Goal: Find contact information: Find contact information

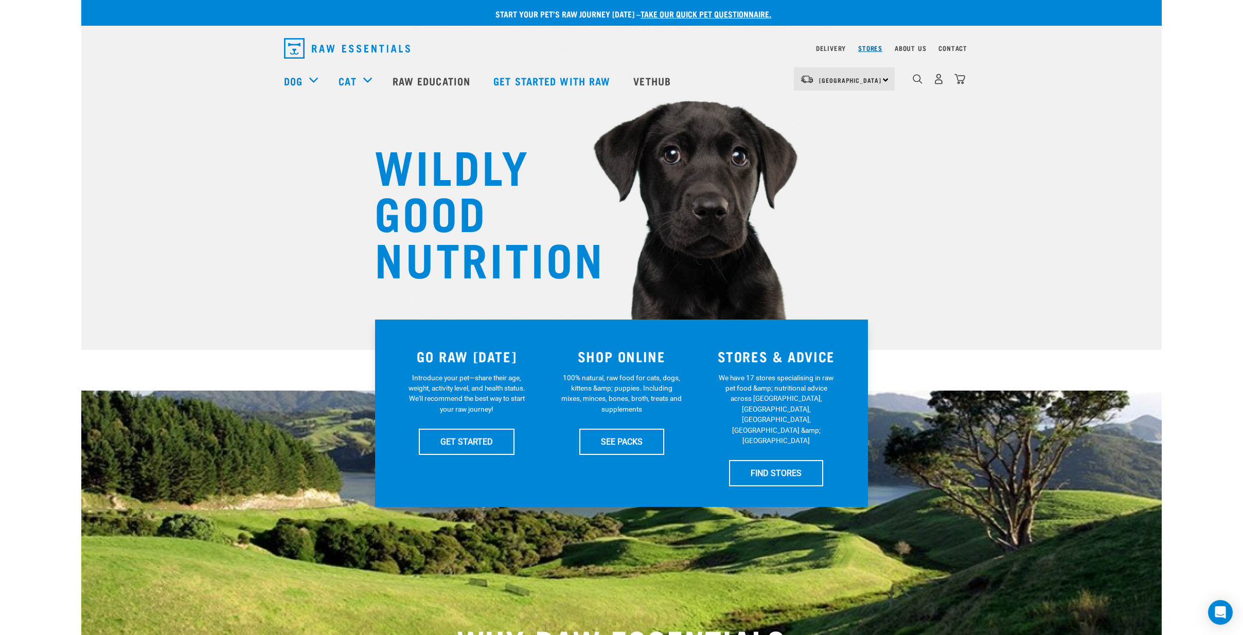
click at [865, 46] on link "Stores" at bounding box center [870, 48] width 24 height 4
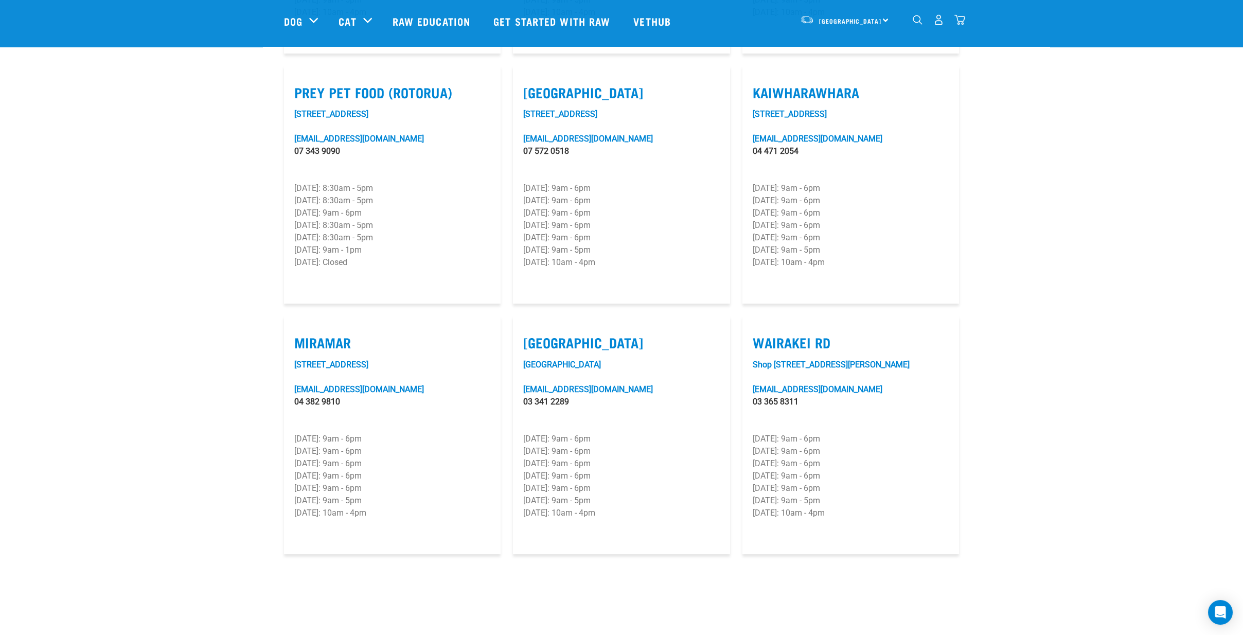
scroll to position [1257, 0]
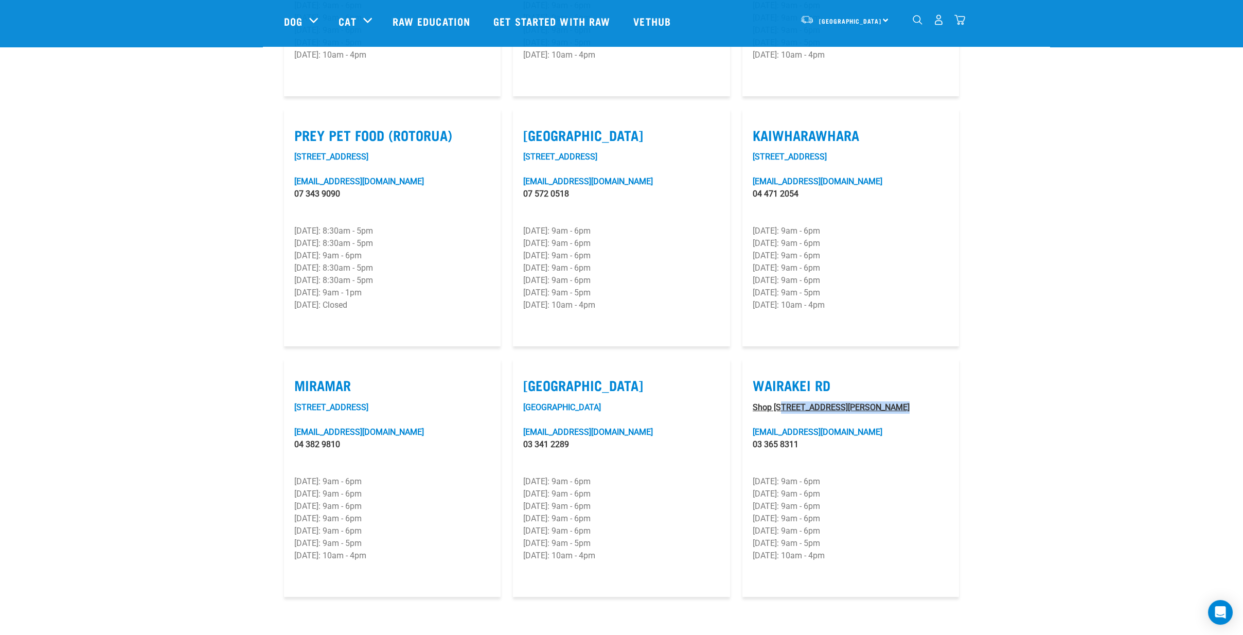
drag, startPoint x: 909, startPoint y: 378, endPoint x: 782, endPoint y: 380, distance: 127.1
click at [782, 401] on p "Shop [STREET_ADDRESS][PERSON_NAME]" at bounding box center [850, 407] width 196 height 12
copy link "[STREET_ADDRESS][PERSON_NAME]"
drag, startPoint x: 799, startPoint y: 414, endPoint x: 735, endPoint y: 411, distance: 63.8
click at [736, 411] on div "Wairakei Rd [STREET_ADDRESS][PERSON_NAME][EMAIL_ADDRESS][DOMAIN_NAME] 03 365 83…" at bounding box center [850, 477] width 229 height 250
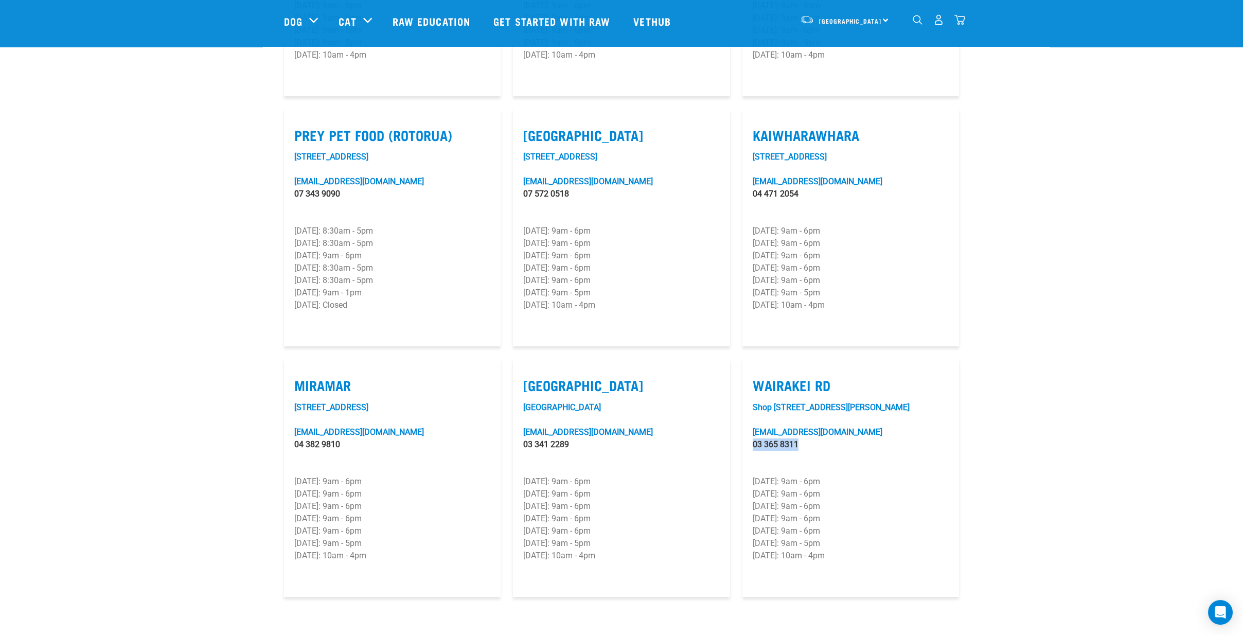
copy link "03 365 8311"
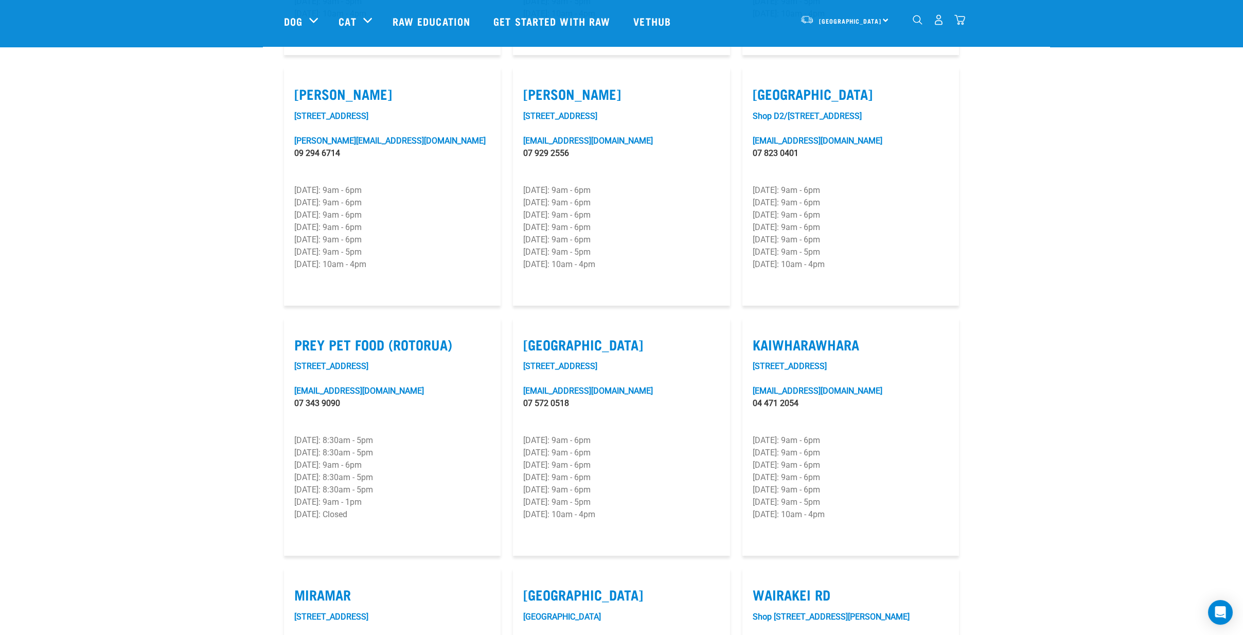
scroll to position [1029, 0]
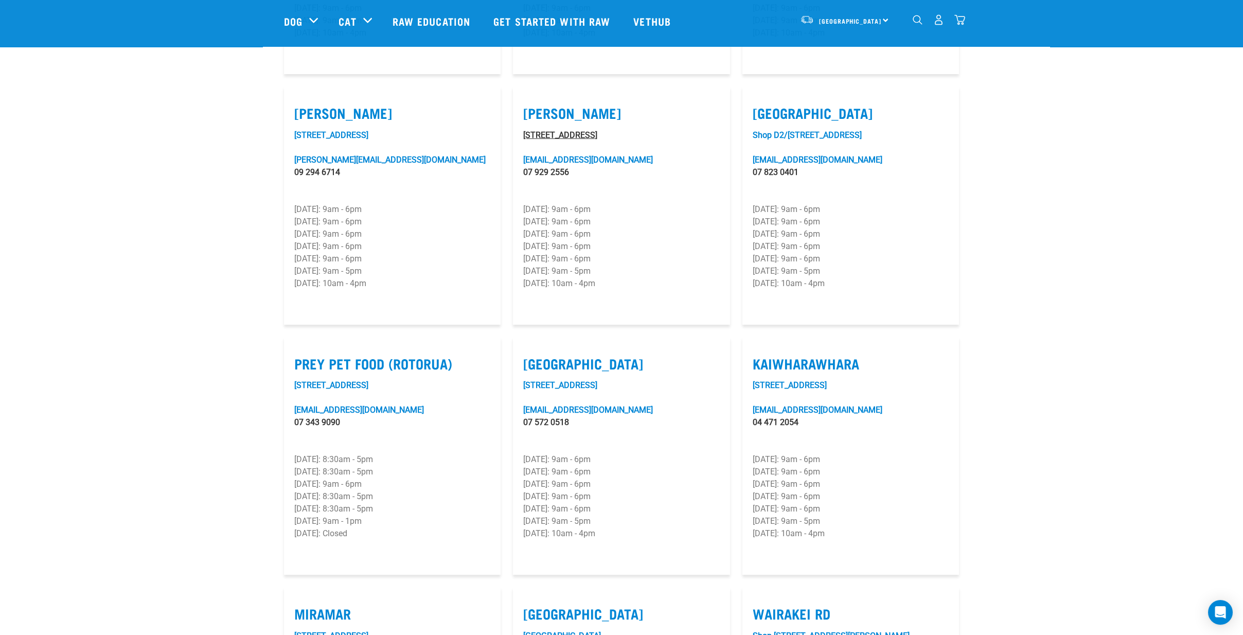
drag, startPoint x: 642, startPoint y: 105, endPoint x: 525, endPoint y: 102, distance: 117.8
click at [525, 129] on p "[STREET_ADDRESS]" at bounding box center [621, 135] width 196 height 12
copy link "[STREET_ADDRESS]"
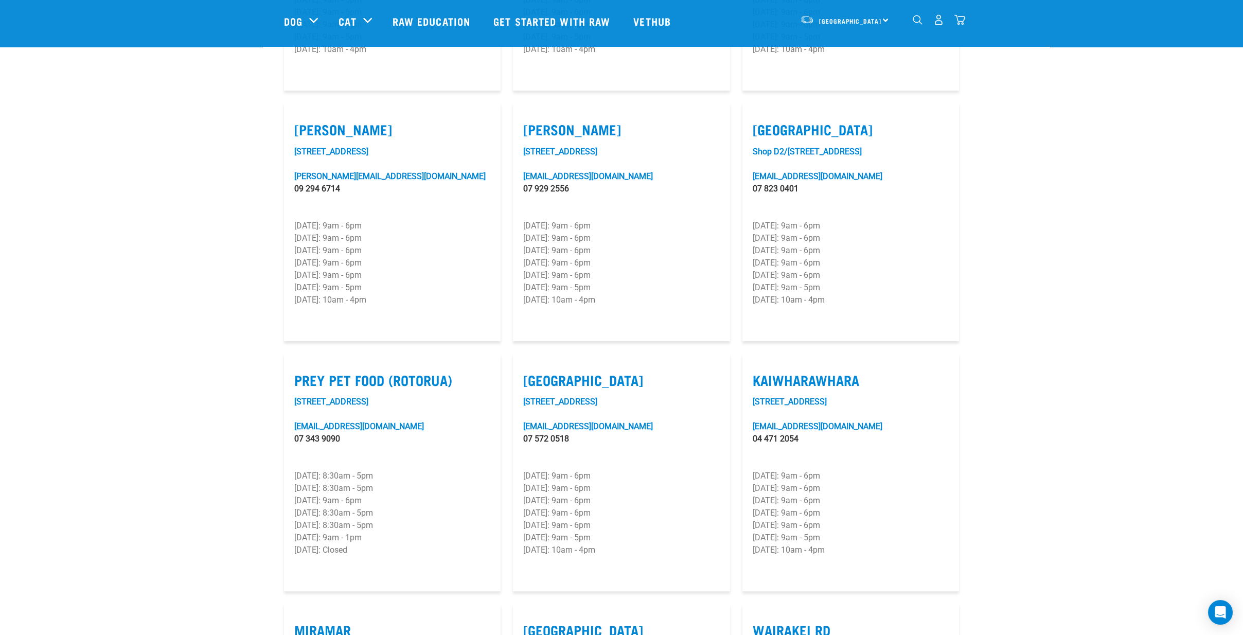
scroll to position [971, 0]
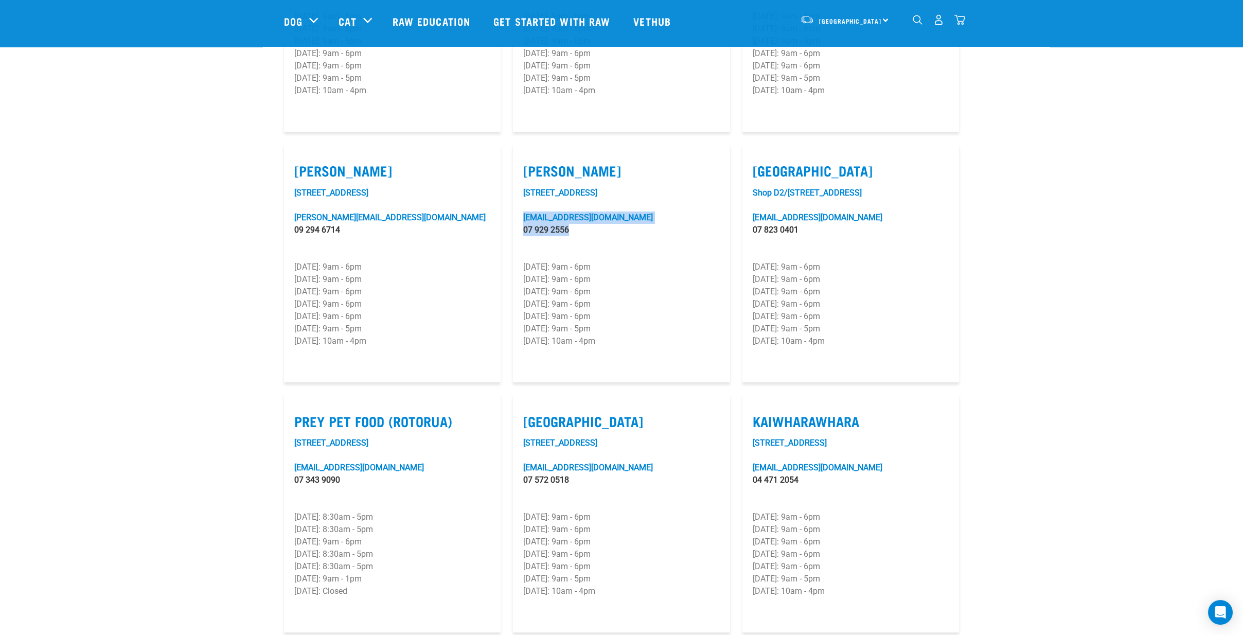
drag, startPoint x: 602, startPoint y: 198, endPoint x: 516, endPoint y: 185, distance: 86.8
click at [516, 185] on article "[PERSON_NAME] [STREET_ADDRESS][PERSON_NAME] [PERSON_NAME][EMAIL_ADDRESS][DOMAIN…" at bounding box center [621, 263] width 217 height 238
copy div "[EMAIL_ADDRESS][DOMAIN_NAME] 07 929 2556"
